Goal: Check status

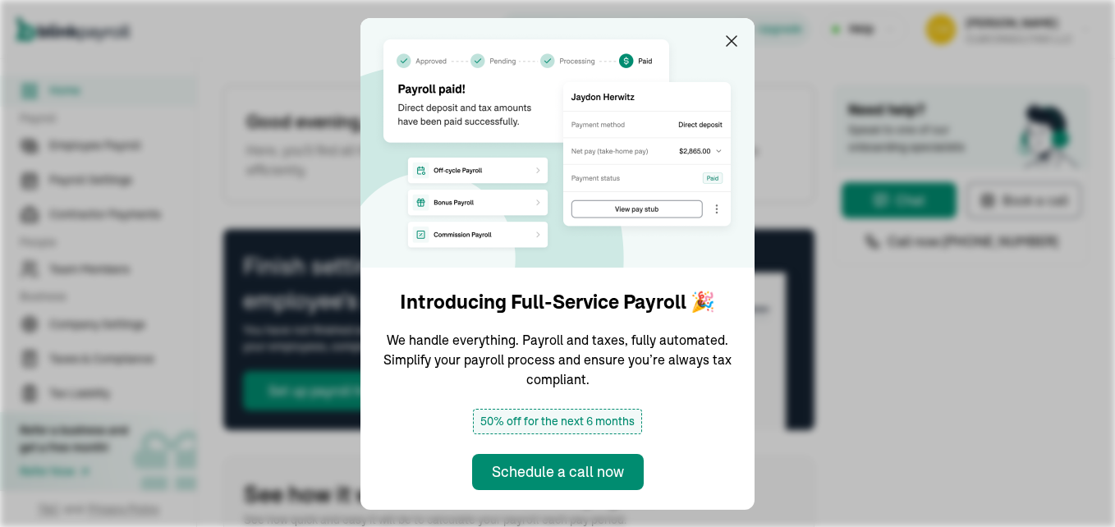
type input "[DATE]"
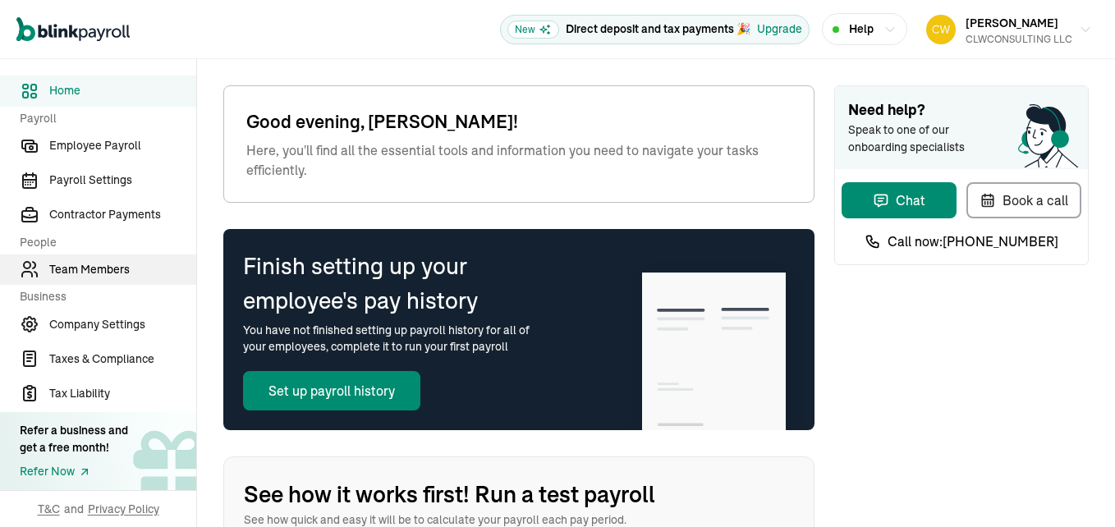
click at [95, 275] on span "Team Members" at bounding box center [122, 269] width 147 height 17
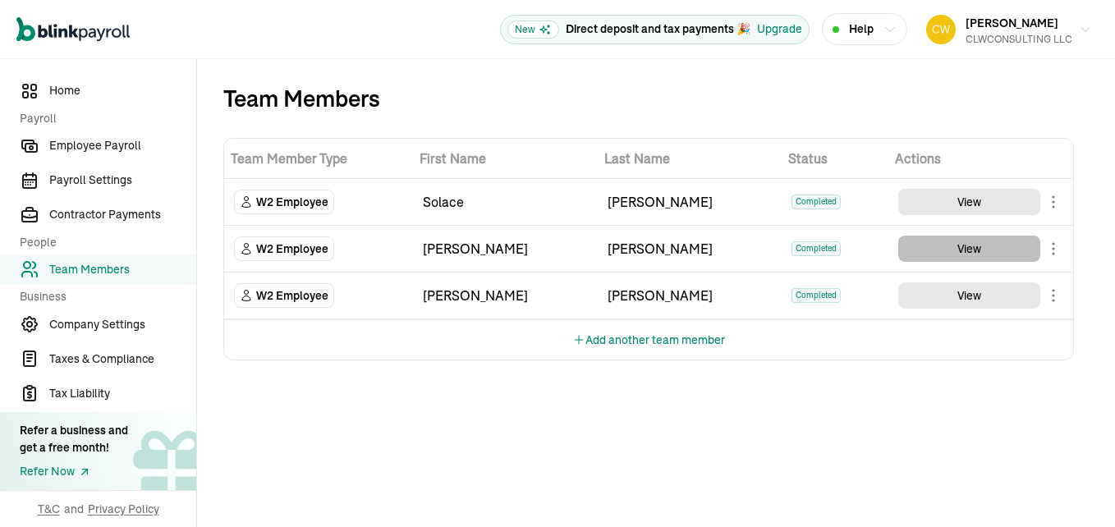
click at [960, 254] on button "View" at bounding box center [969, 249] width 142 height 26
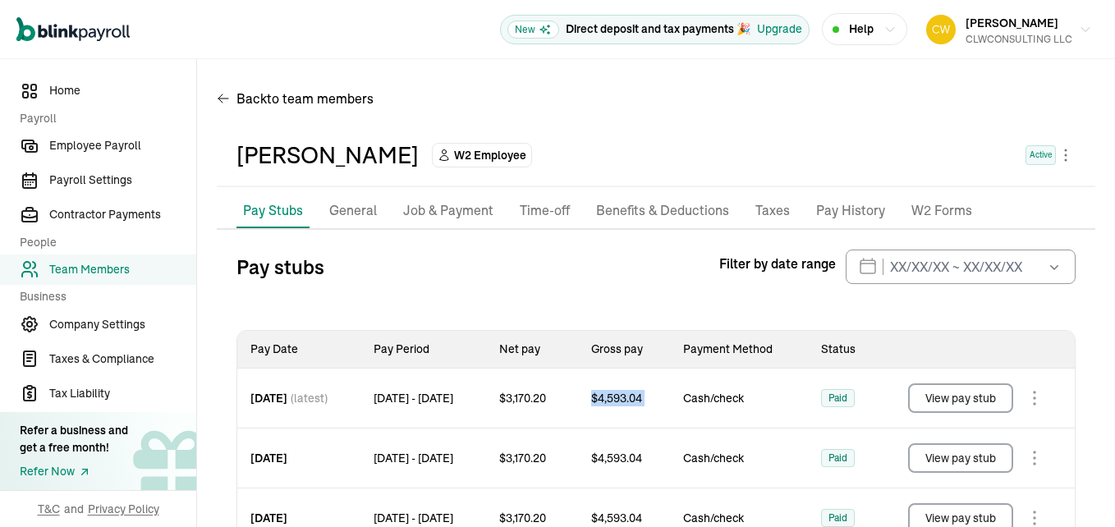
drag, startPoint x: 623, startPoint y: 396, endPoint x: 704, endPoint y: 394, distance: 80.5
click at [704, 394] on tr "[DATE] (latest) [DATE] - [DATE] $ 3,170.20 $ 4,593.04 Cash/check Paid View pay …" at bounding box center [655, 399] width 837 height 60
copy span "$ 4,593.04"
drag, startPoint x: 540, startPoint y: 397, endPoint x: 588, endPoint y: 397, distance: 47.6
click at [578, 397] on div "$ 3,170.20" at bounding box center [532, 398] width 92 height 59
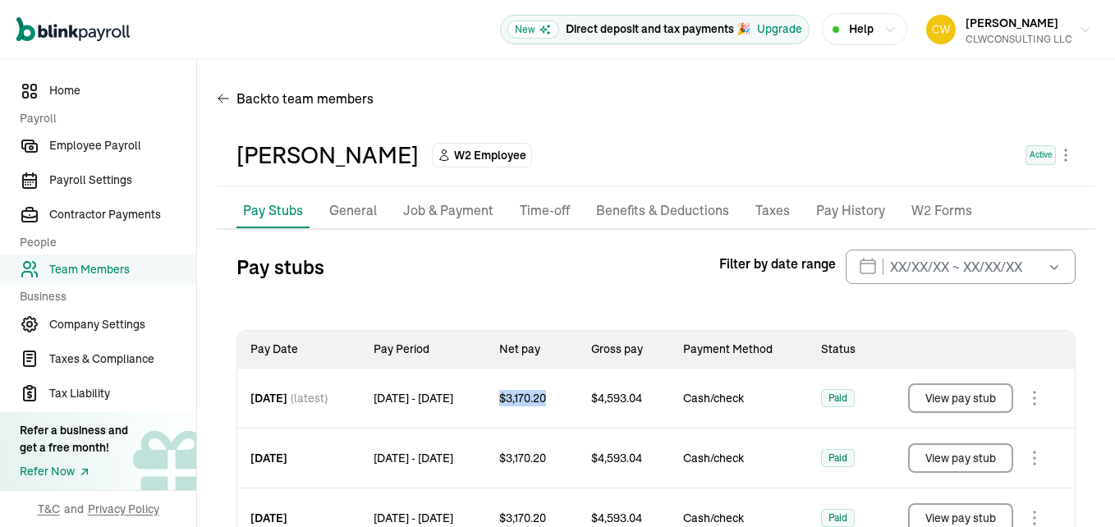
copy span "$ 3,170.20"
